Goal: Complete application form

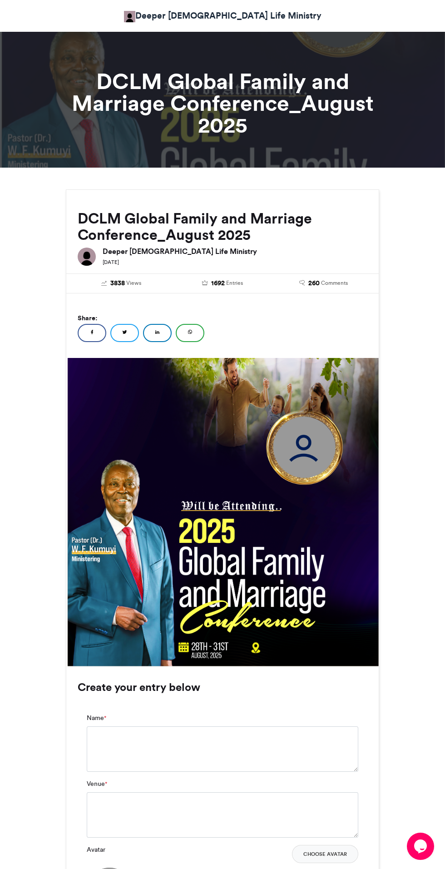
click at [323, 442] on img at bounding box center [305, 447] width 90 height 90
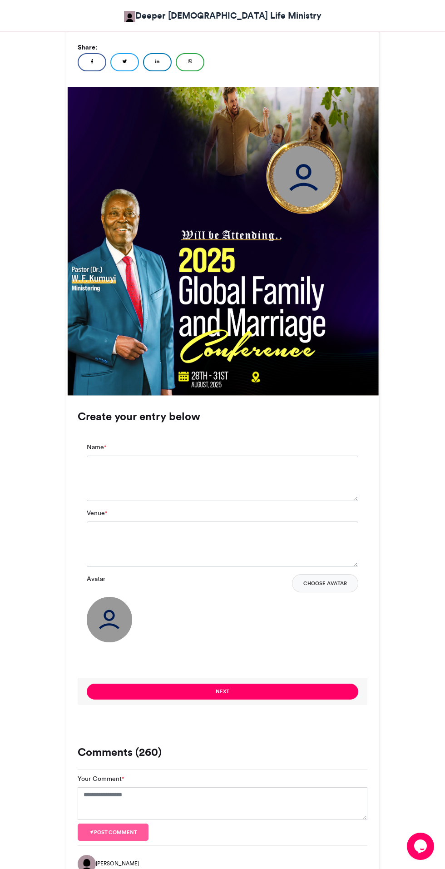
scroll to position [301, 0]
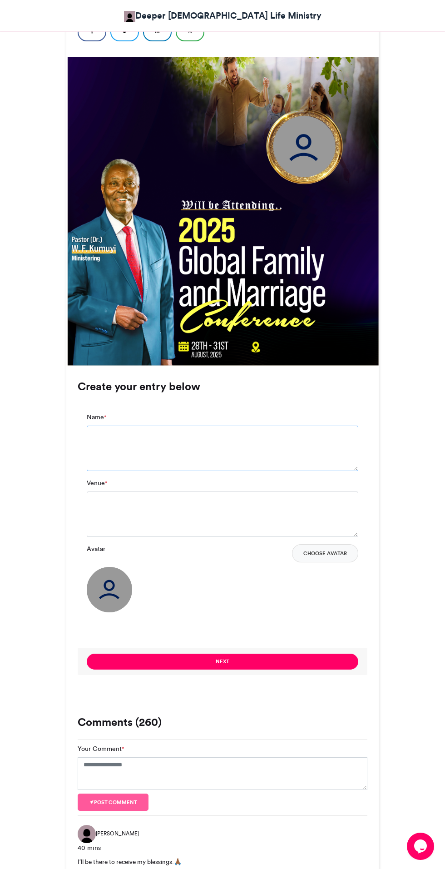
click at [177, 459] on textarea "Name *" at bounding box center [223, 448] width 272 height 45
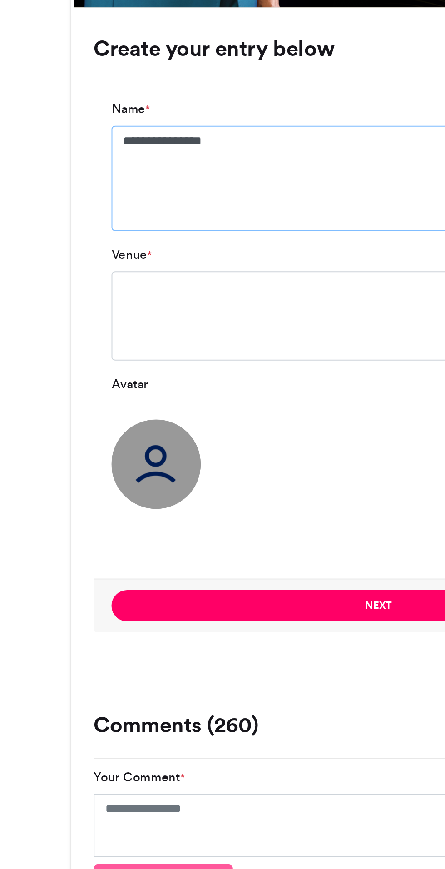
type textarea "**********"
click at [143, 462] on textarea "Venue *" at bounding box center [223, 453] width 272 height 45
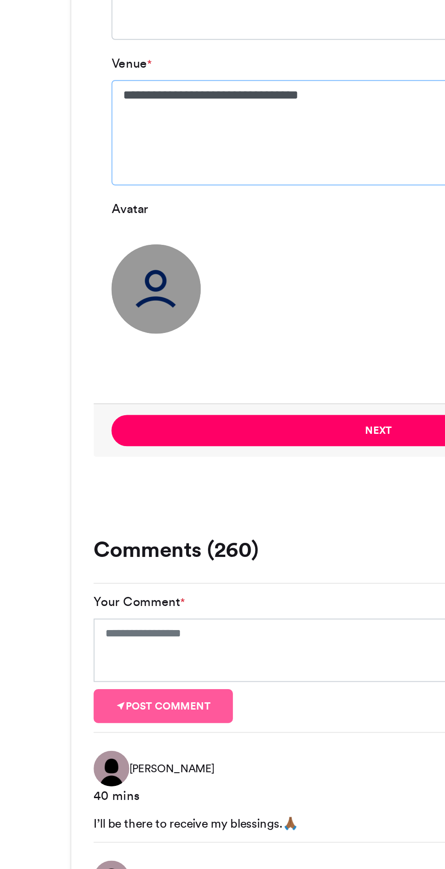
type textarea "**********"
click at [105, 536] on img at bounding box center [109, 536] width 45 height 45
click at [214, 611] on button "Next" at bounding box center [223, 609] width 272 height 16
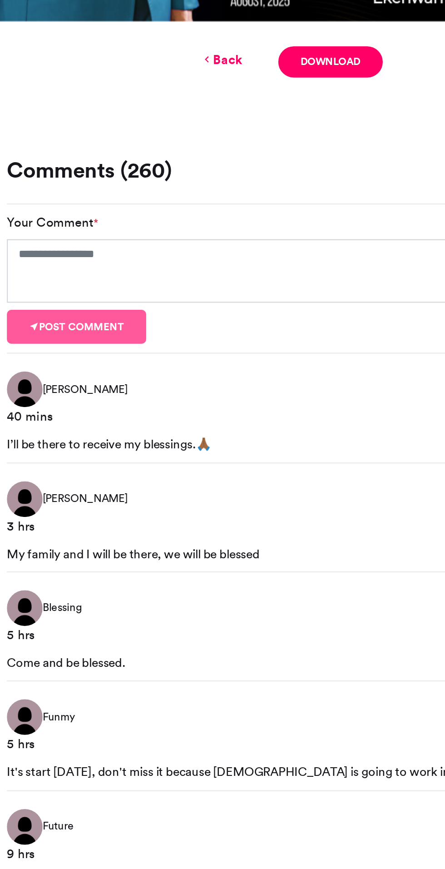
scroll to position [232, 0]
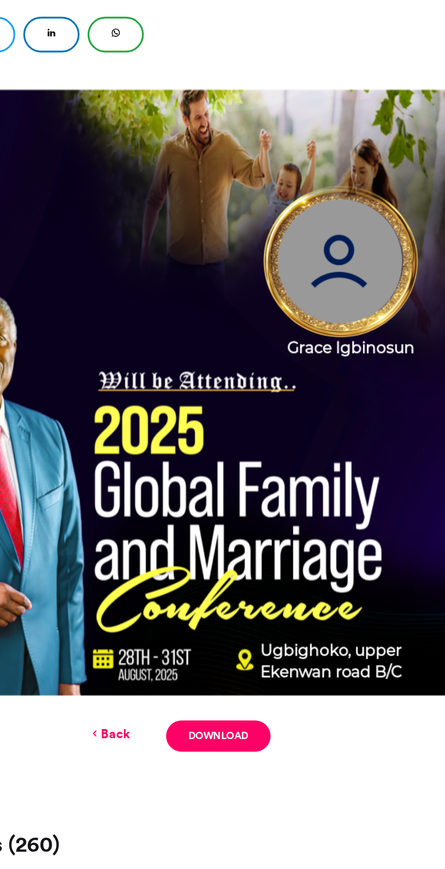
click at [299, 210] on img at bounding box center [222, 282] width 313 height 313
click at [304, 208] on img at bounding box center [222, 282] width 313 height 313
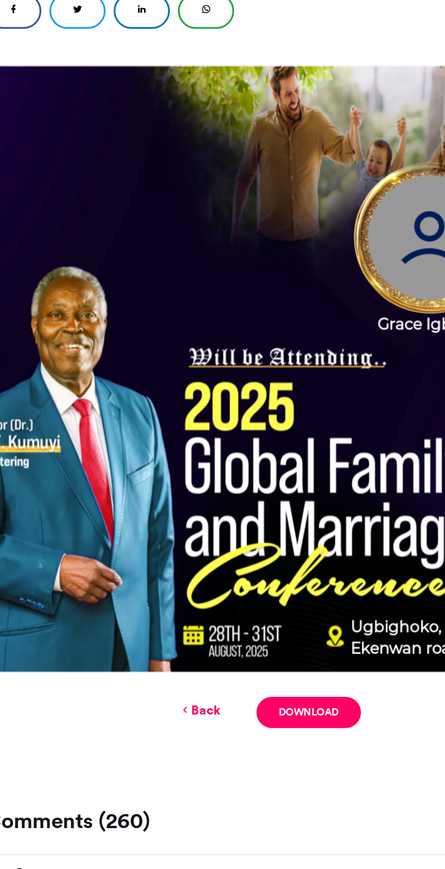
click at [190, 456] on link "Back" at bounding box center [186, 457] width 21 height 10
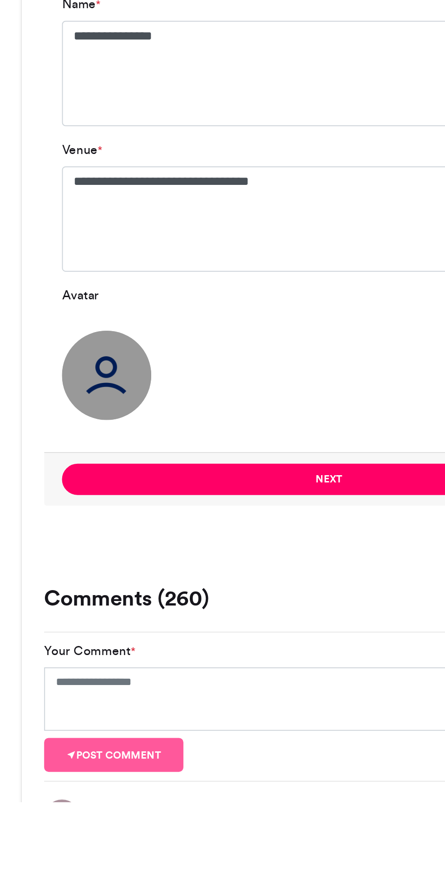
scroll to position [259, 0]
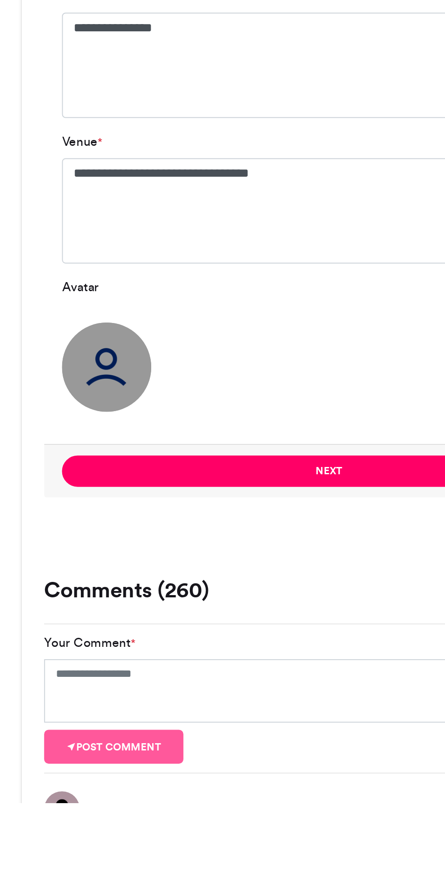
click at [103, 650] on img at bounding box center [109, 647] width 45 height 45
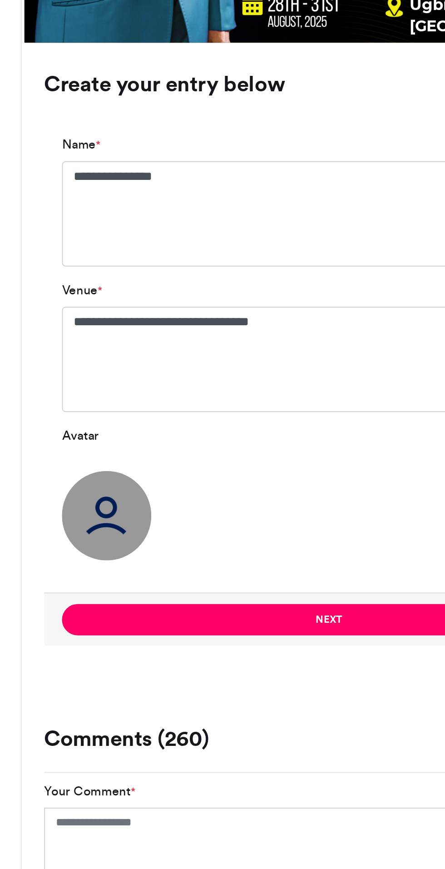
click at [114, 581] on img at bounding box center [109, 580] width 45 height 45
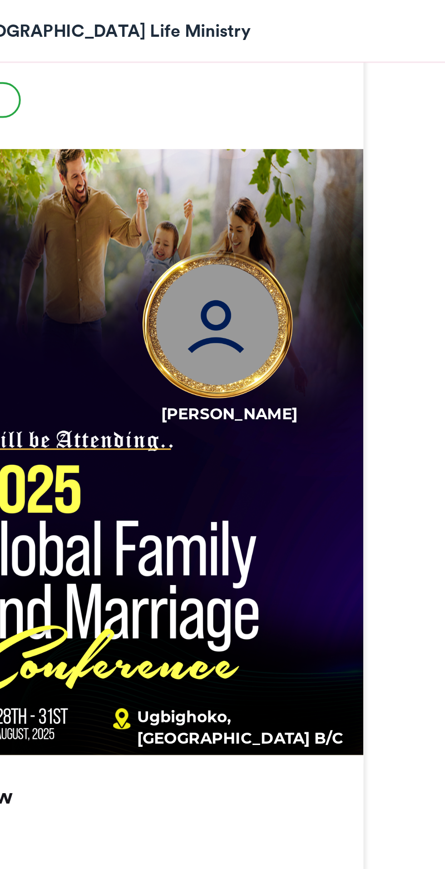
scroll to position [282, 0]
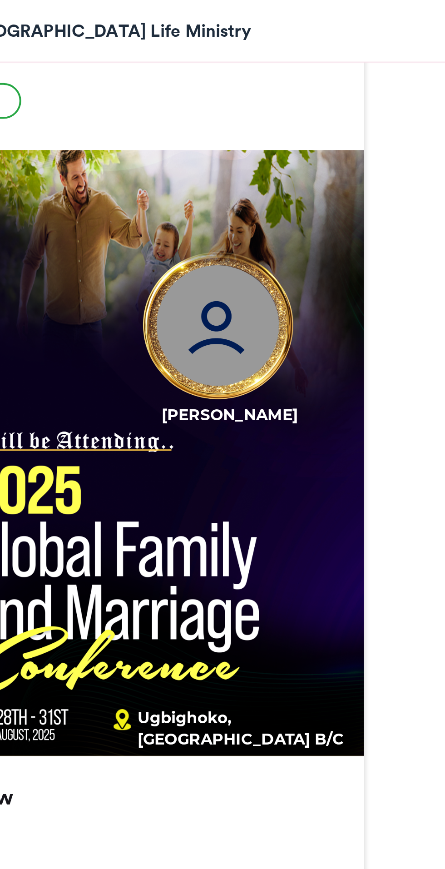
click at [314, 154] on img at bounding box center [305, 166] width 90 height 90
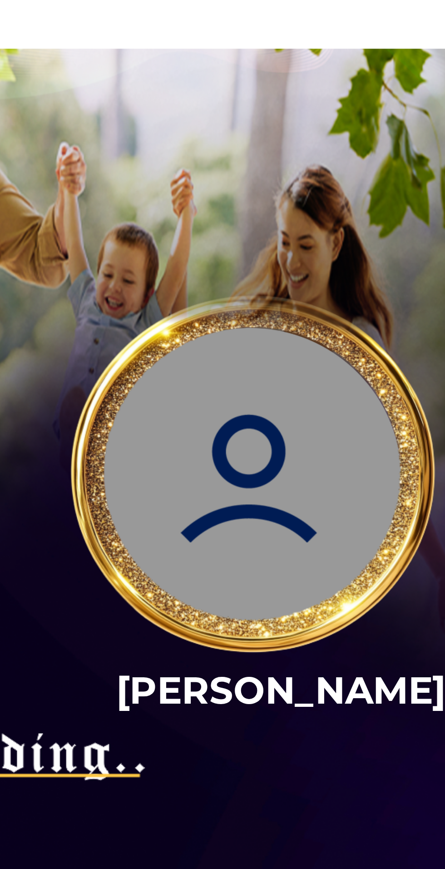
click at [302, 175] on img at bounding box center [305, 167] width 90 height 90
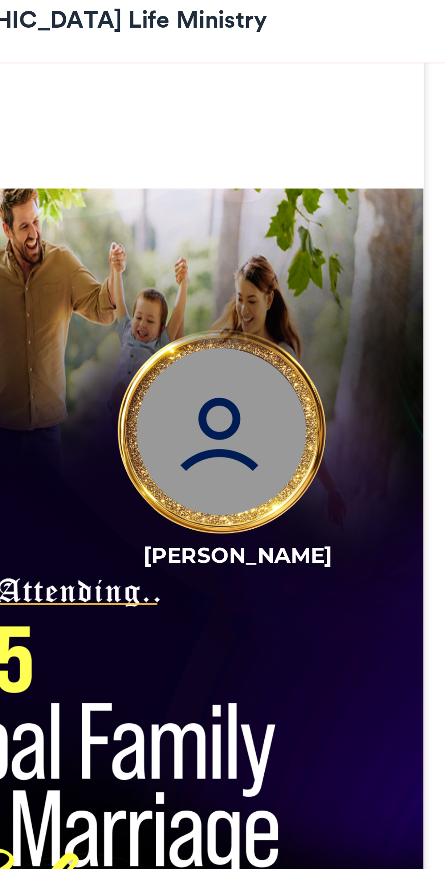
click at [308, 198] on img at bounding box center [305, 167] width 90 height 90
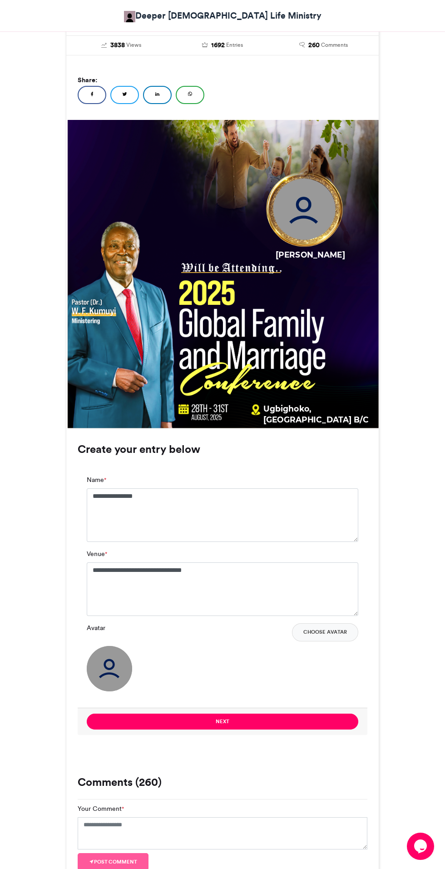
scroll to position [224, 0]
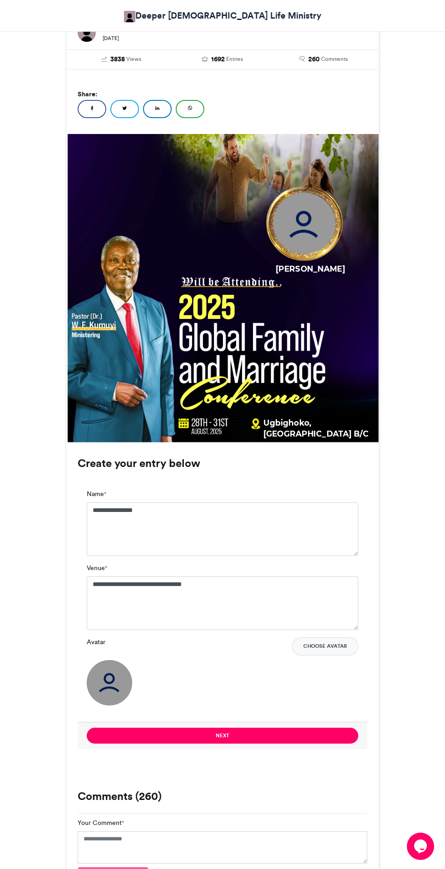
click at [108, 688] on img at bounding box center [109, 682] width 45 height 45
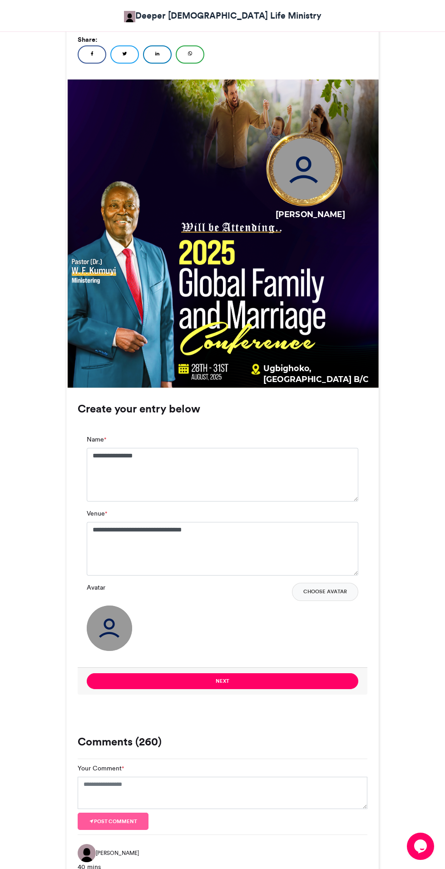
scroll to position [278, 0]
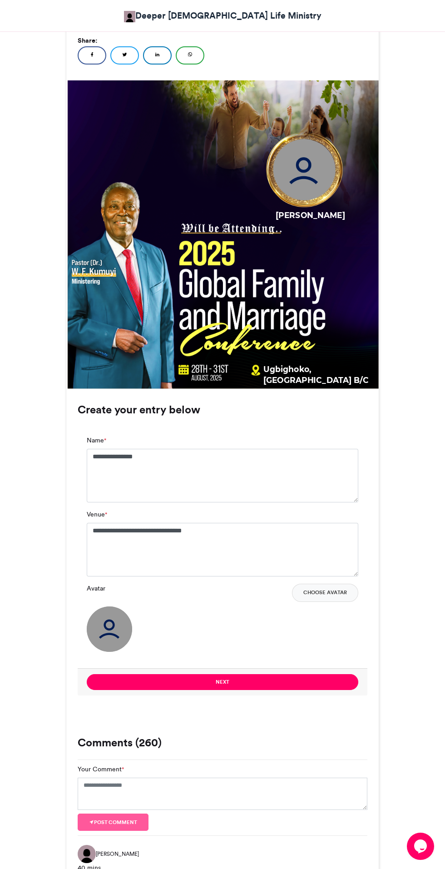
click at [110, 634] on img at bounding box center [109, 628] width 45 height 45
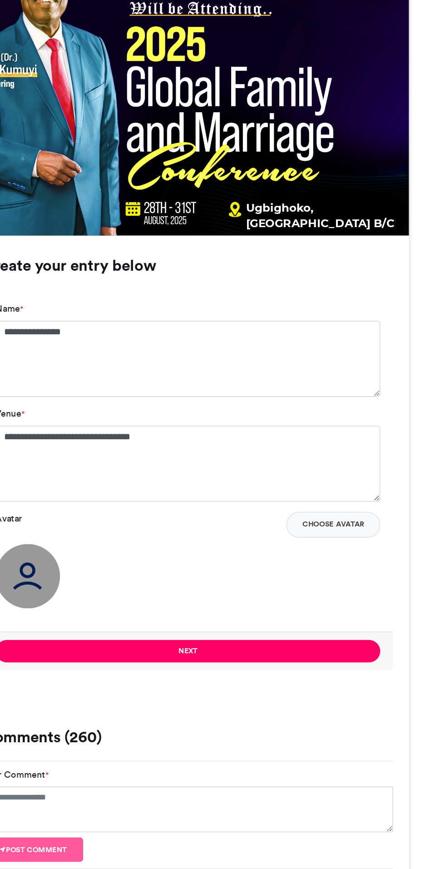
scroll to position [320, 0]
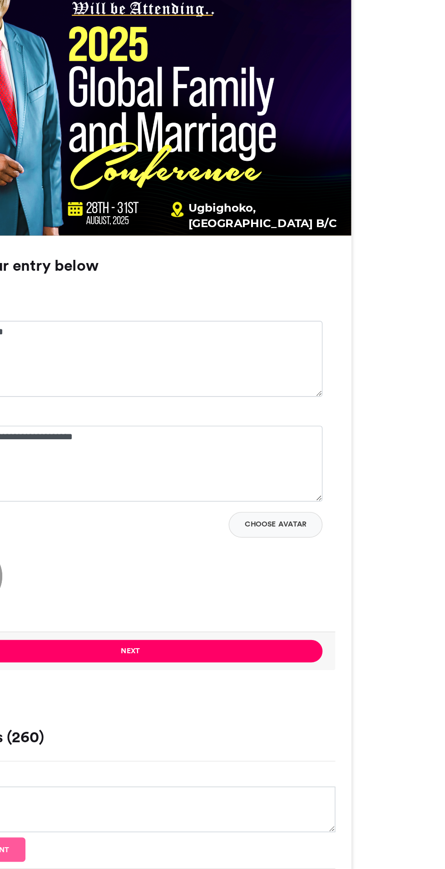
click at [333, 550] on button "Choose Avatar" at bounding box center [325, 550] width 66 height 18
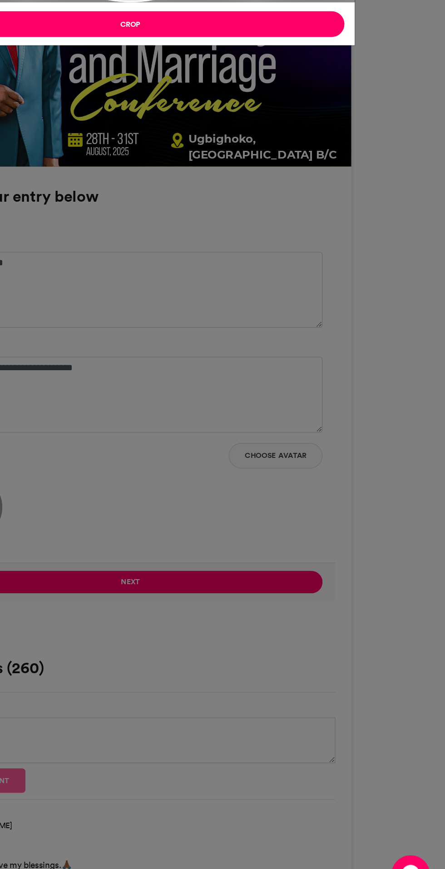
type input "******"
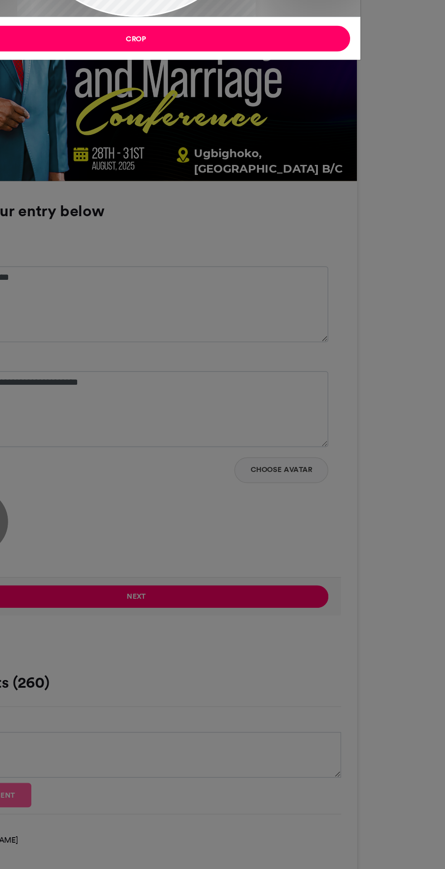
click at [231, 643] on div "Crop Image × Crop" at bounding box center [222, 434] width 445 height 869
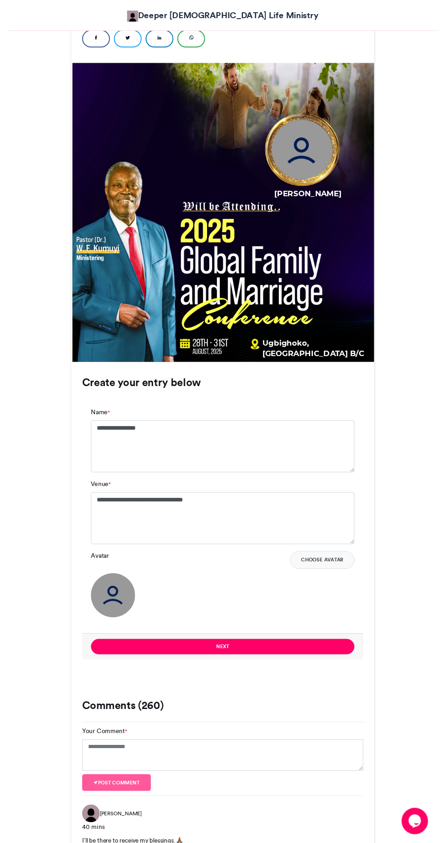
scroll to position [293, 0]
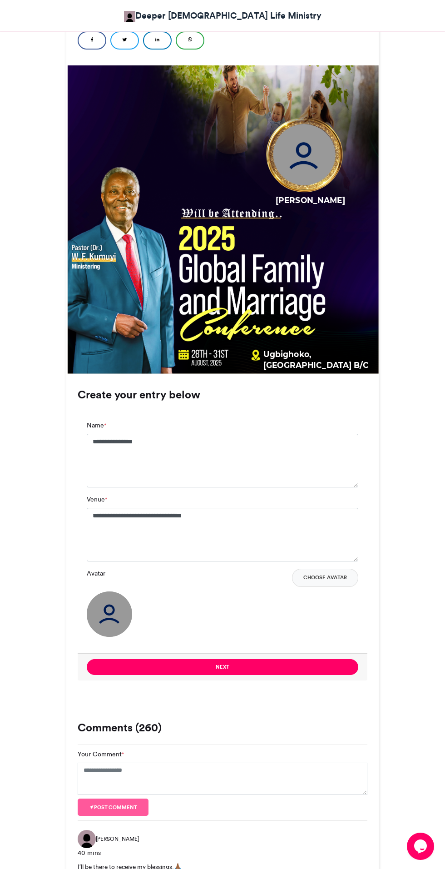
click at [326, 575] on button "Choose Avatar" at bounding box center [325, 578] width 66 height 18
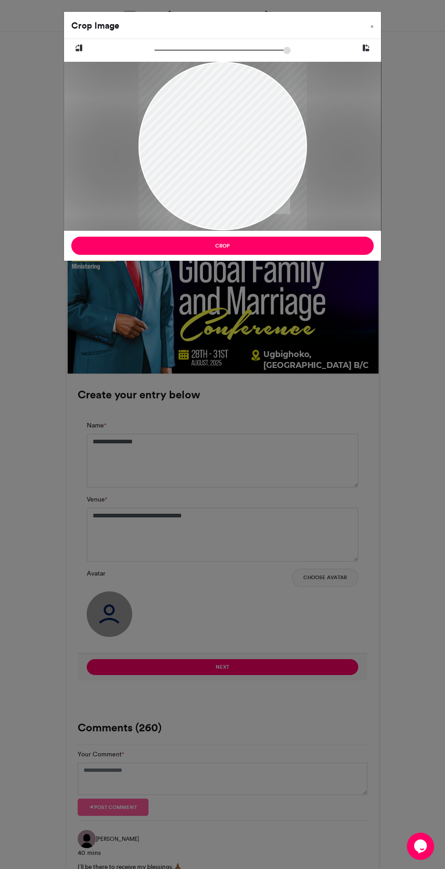
click at [225, 244] on button "Crop" at bounding box center [222, 246] width 303 height 18
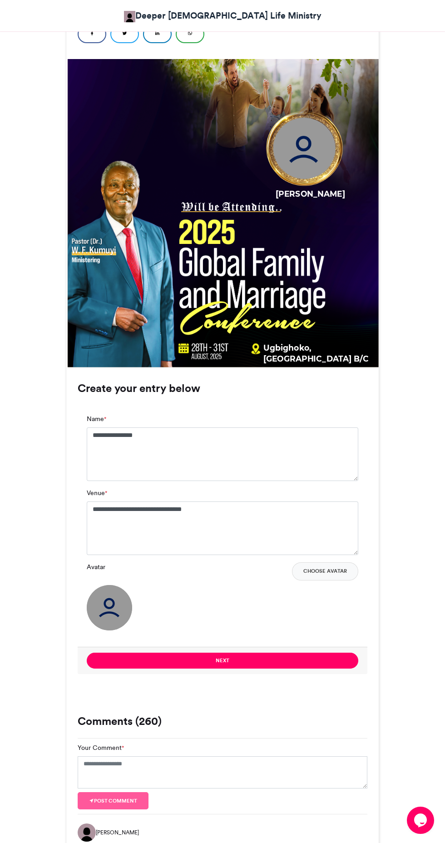
scroll to position [318, 0]
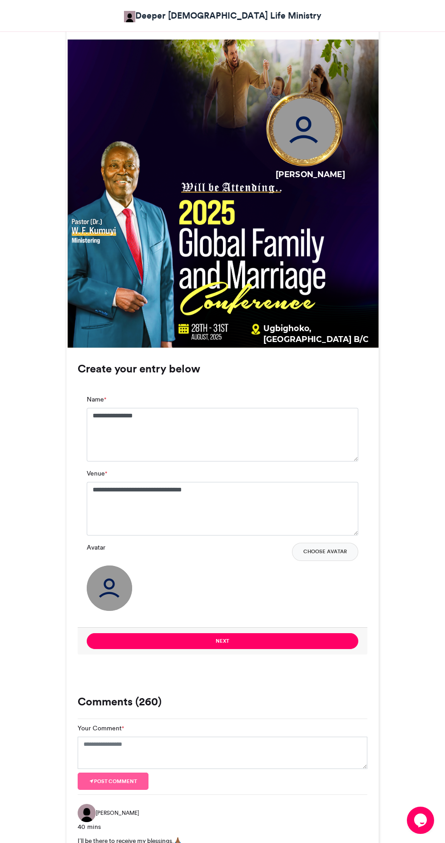
click at [329, 551] on button "Choose Avatar" at bounding box center [325, 552] width 66 height 18
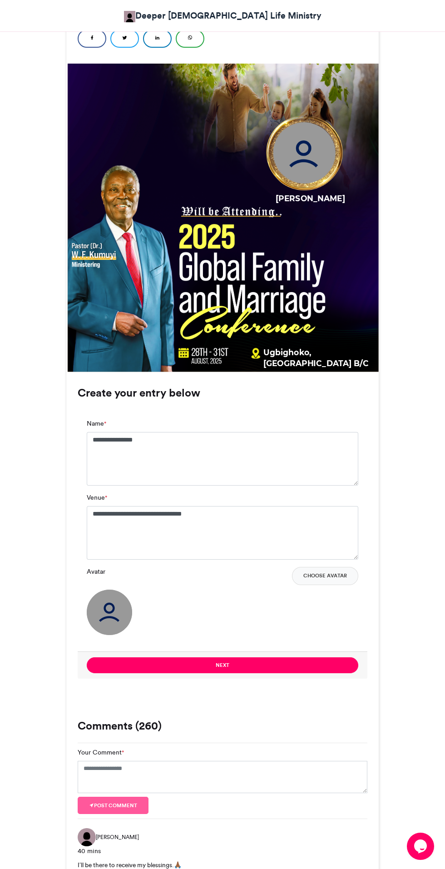
scroll to position [293, 0]
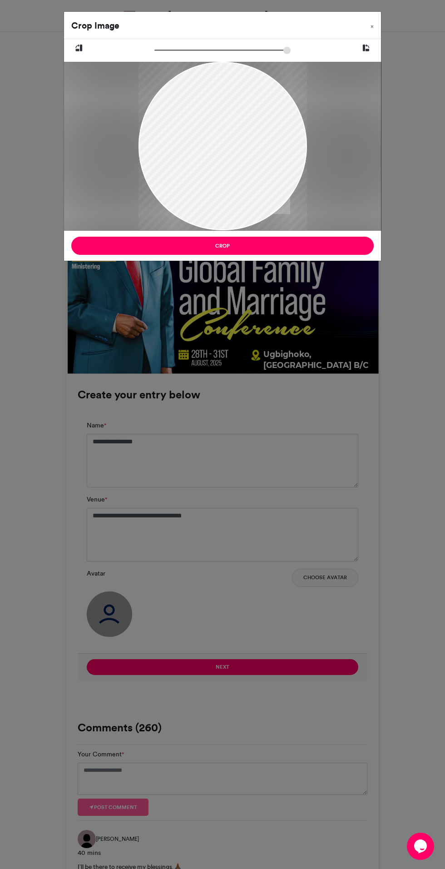
click at [236, 250] on button "Crop" at bounding box center [222, 246] width 303 height 18
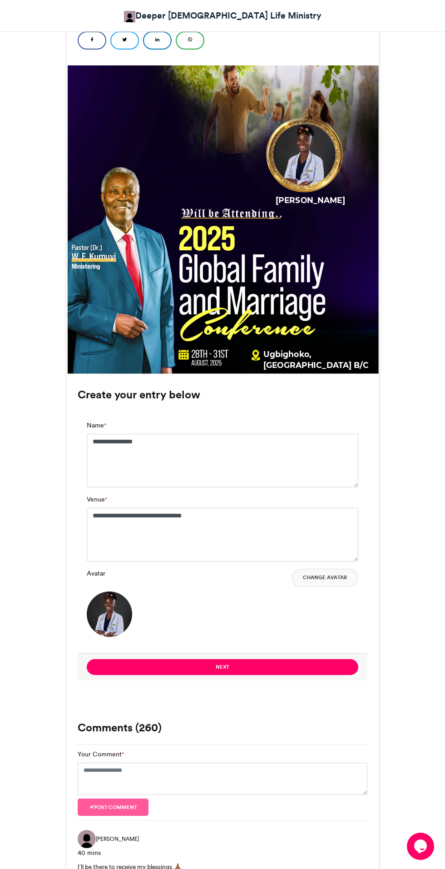
click at [236, 665] on button "Next" at bounding box center [223, 667] width 272 height 16
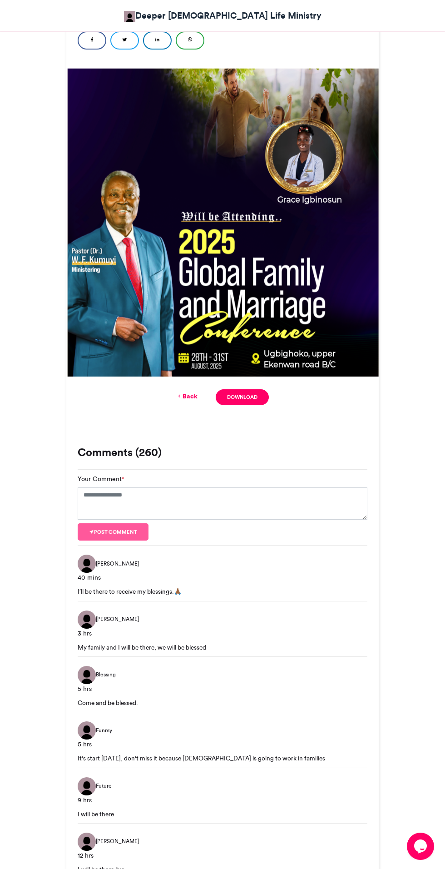
click at [252, 401] on link "Download" at bounding box center [242, 397] width 53 height 16
